Goal: Navigation & Orientation: Find specific page/section

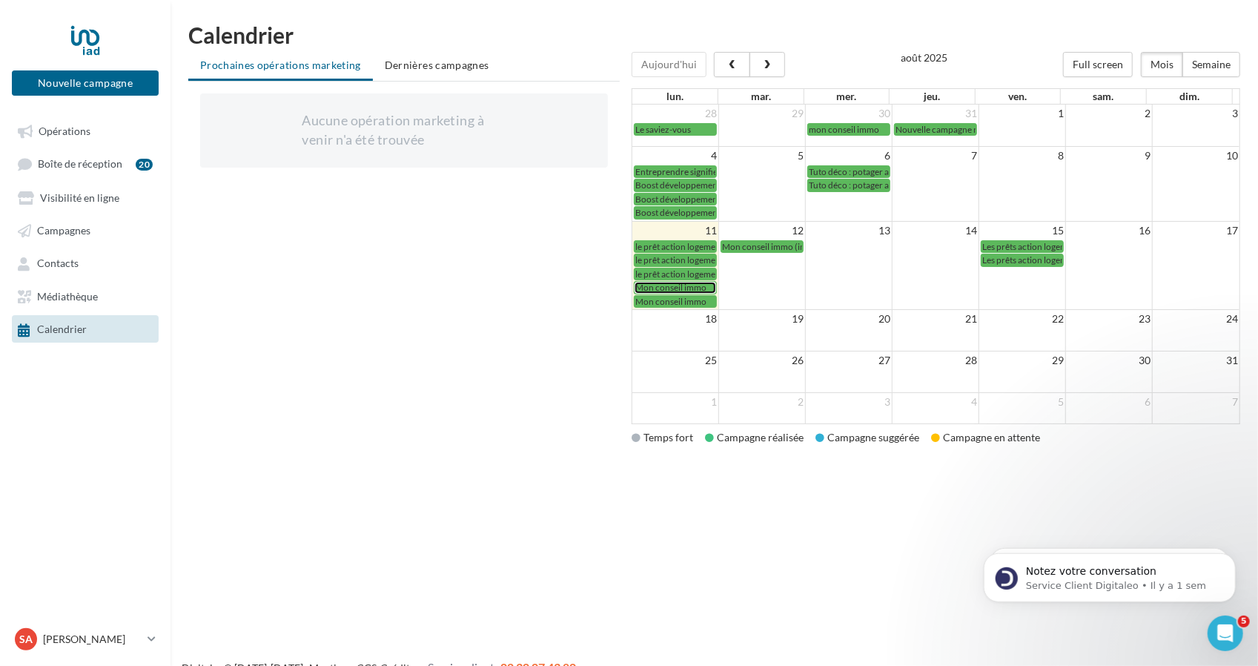
click at [701, 282] on span "Mon conseil immo" at bounding box center [670, 287] width 71 height 11
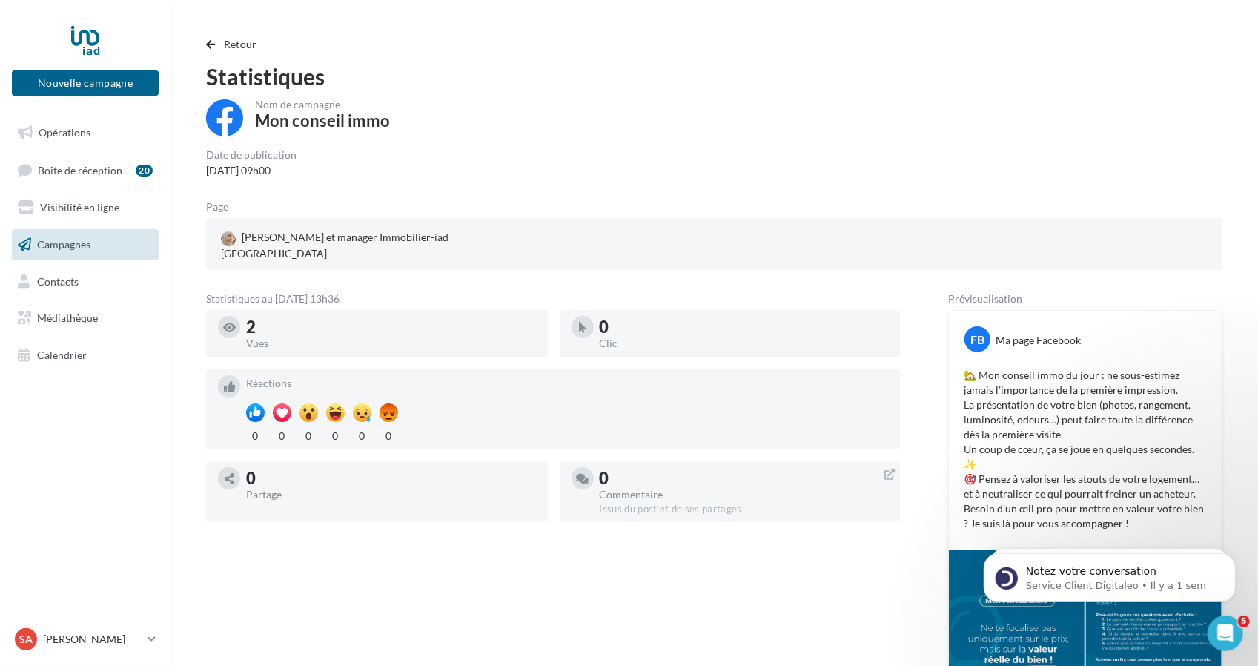
click at [878, 130] on div "Nom de campagne Mon conseil immo" at bounding box center [714, 118] width 1016 height 39
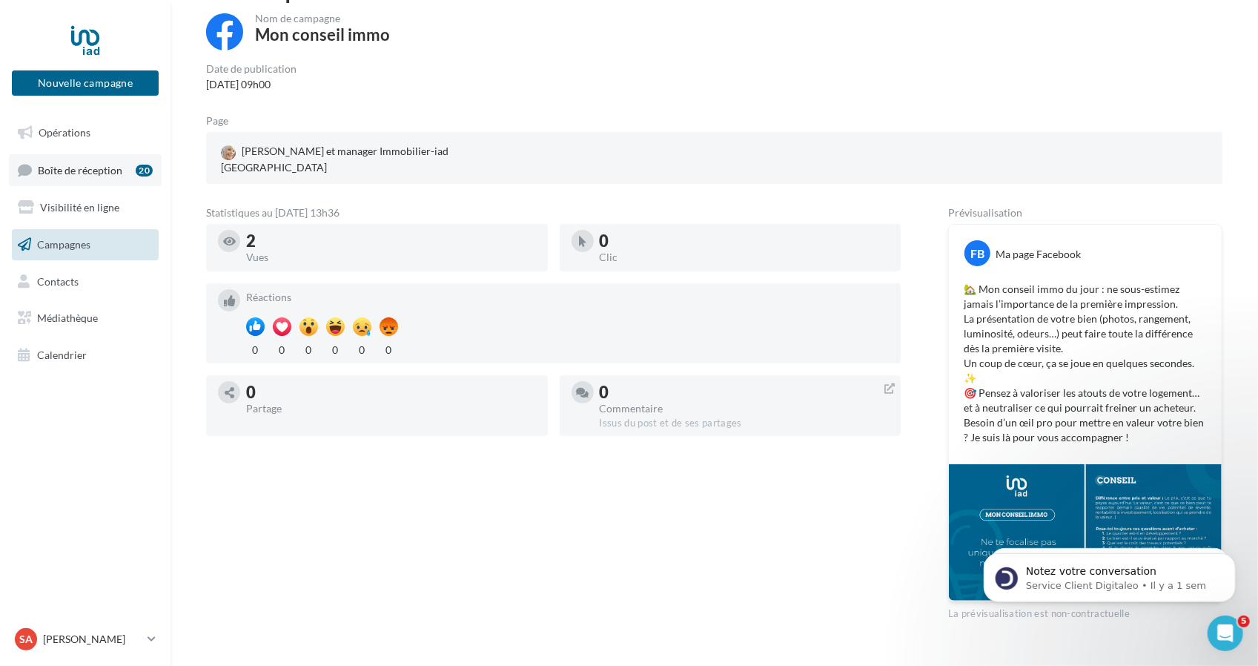
click at [96, 179] on link "Boîte de réception 20" at bounding box center [85, 170] width 153 height 32
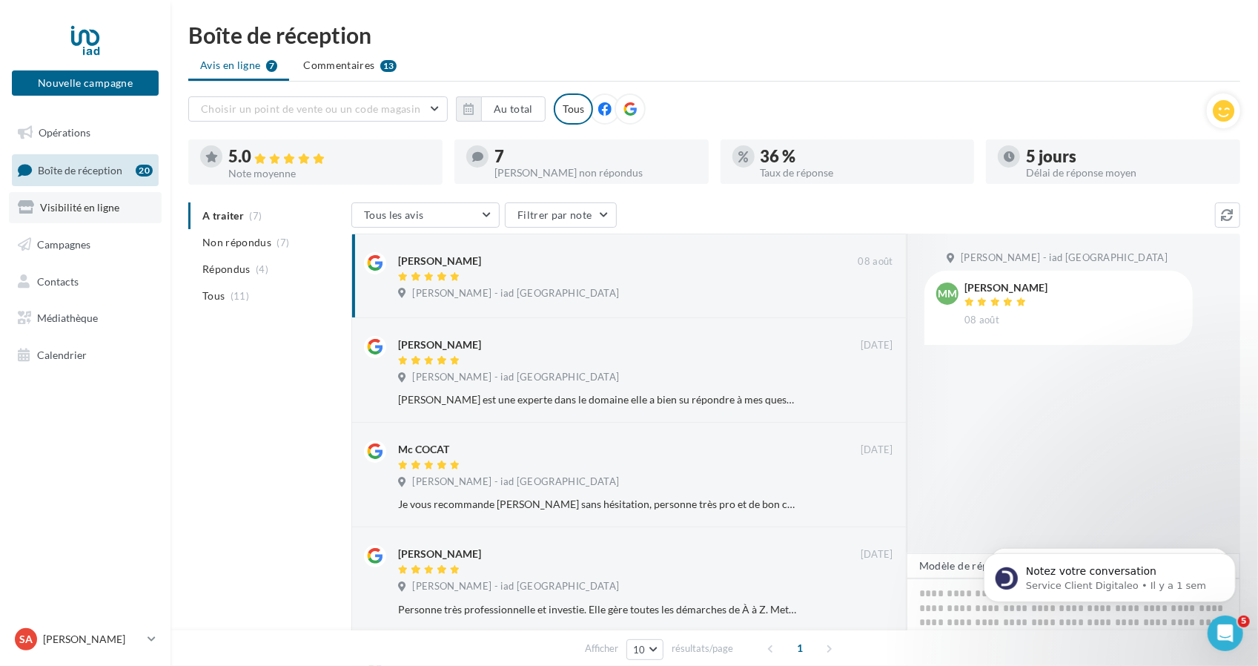
click at [86, 217] on link "Visibilité en ligne" at bounding box center [85, 207] width 153 height 31
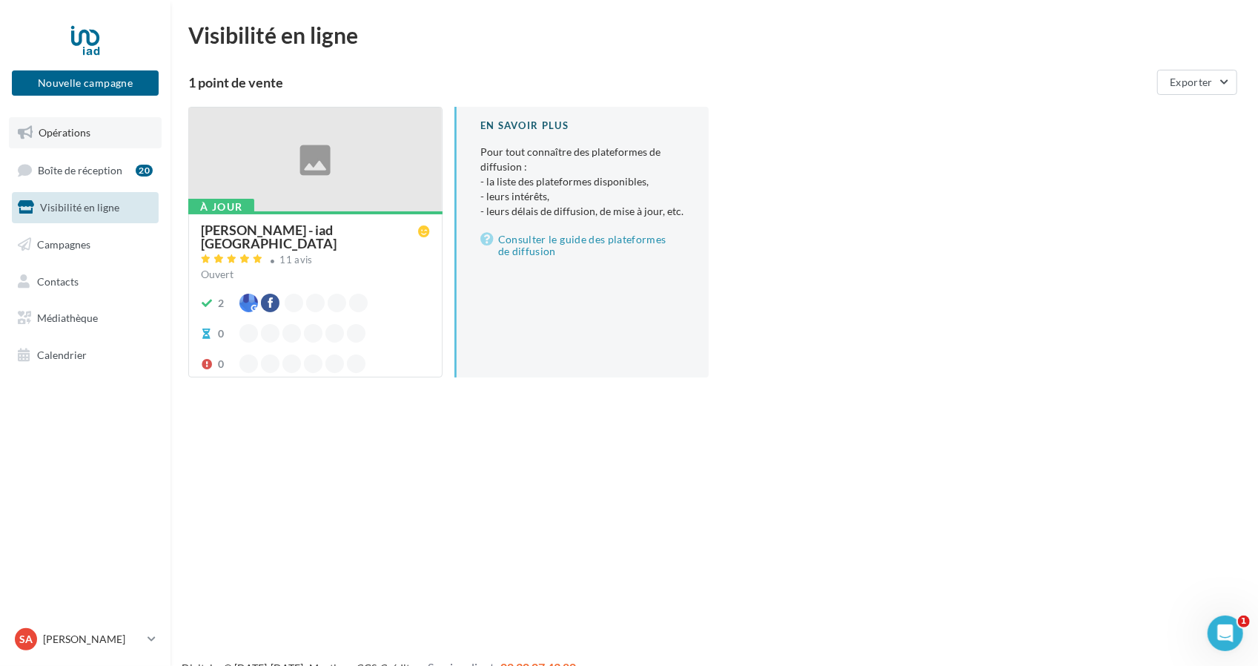
click at [96, 127] on link "Opérations" at bounding box center [85, 132] width 153 height 31
